Goal: Information Seeking & Learning: Check status

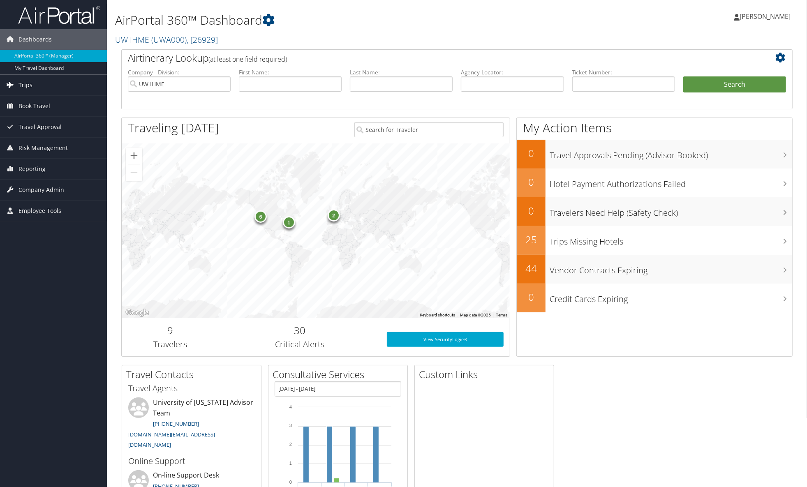
click at [28, 84] on span "Trips" at bounding box center [26, 85] width 14 height 21
click at [25, 125] on link "Past Trips" at bounding box center [53, 126] width 107 height 12
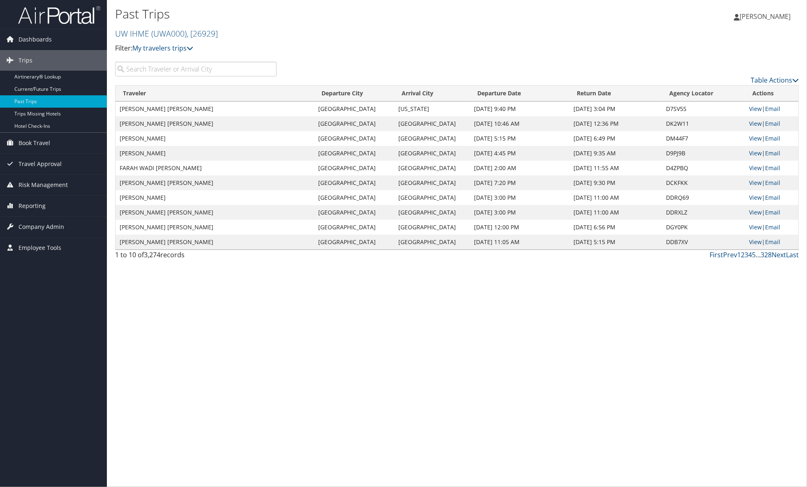
click at [257, 70] on input "search" at bounding box center [196, 69] width 162 height 15
click at [753, 197] on link "View" at bounding box center [755, 198] width 13 height 8
click at [242, 68] on input "search" at bounding box center [196, 69] width 162 height 15
type input "j"
type input "dieleman"
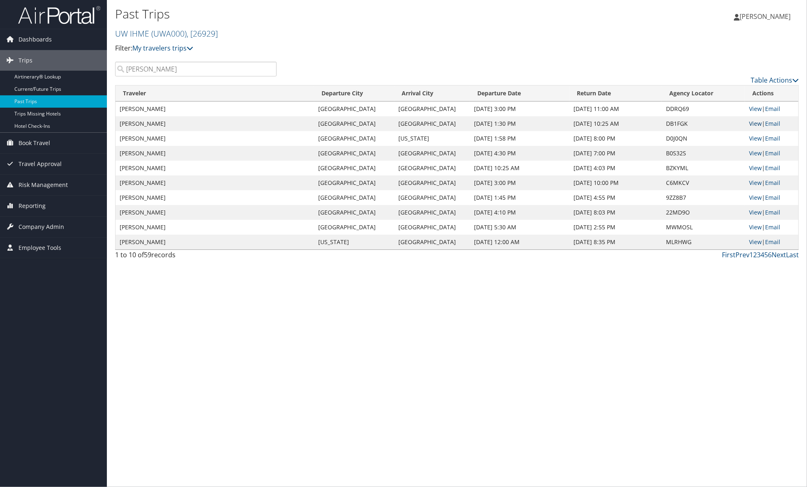
click at [755, 124] on link "View" at bounding box center [755, 124] width 13 height 8
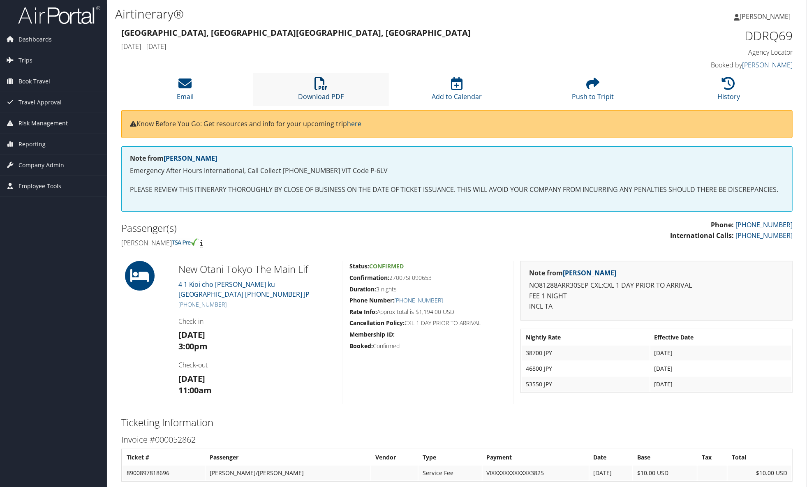
click at [324, 88] on icon at bounding box center [321, 83] width 13 height 13
click at [402, 41] on div "Tokyo, Japan Tokyo, Japan Tue 30 Sep 2025 - Fri 03 Oct 2025" at bounding box center [371, 40] width 513 height 29
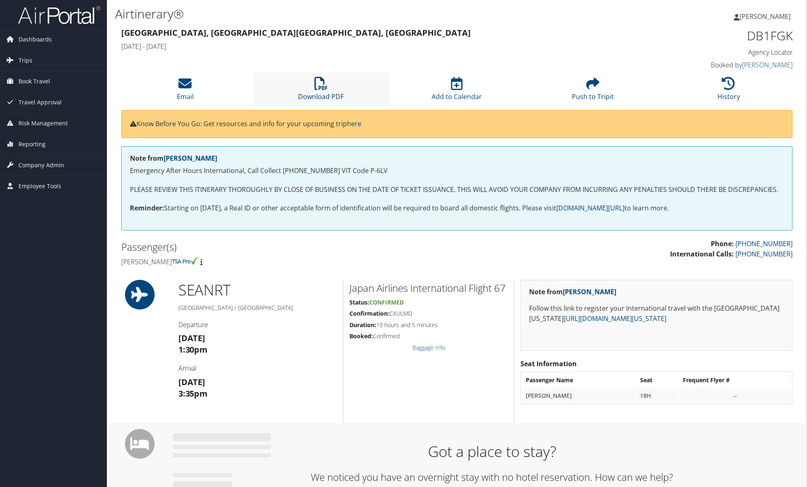
click at [321, 87] on icon at bounding box center [321, 83] width 13 height 13
click at [545, 144] on div "Know Before You Go: Get resources and info for your upcoming trip here" at bounding box center [457, 128] width 684 height 36
